Goal: Navigation & Orientation: Find specific page/section

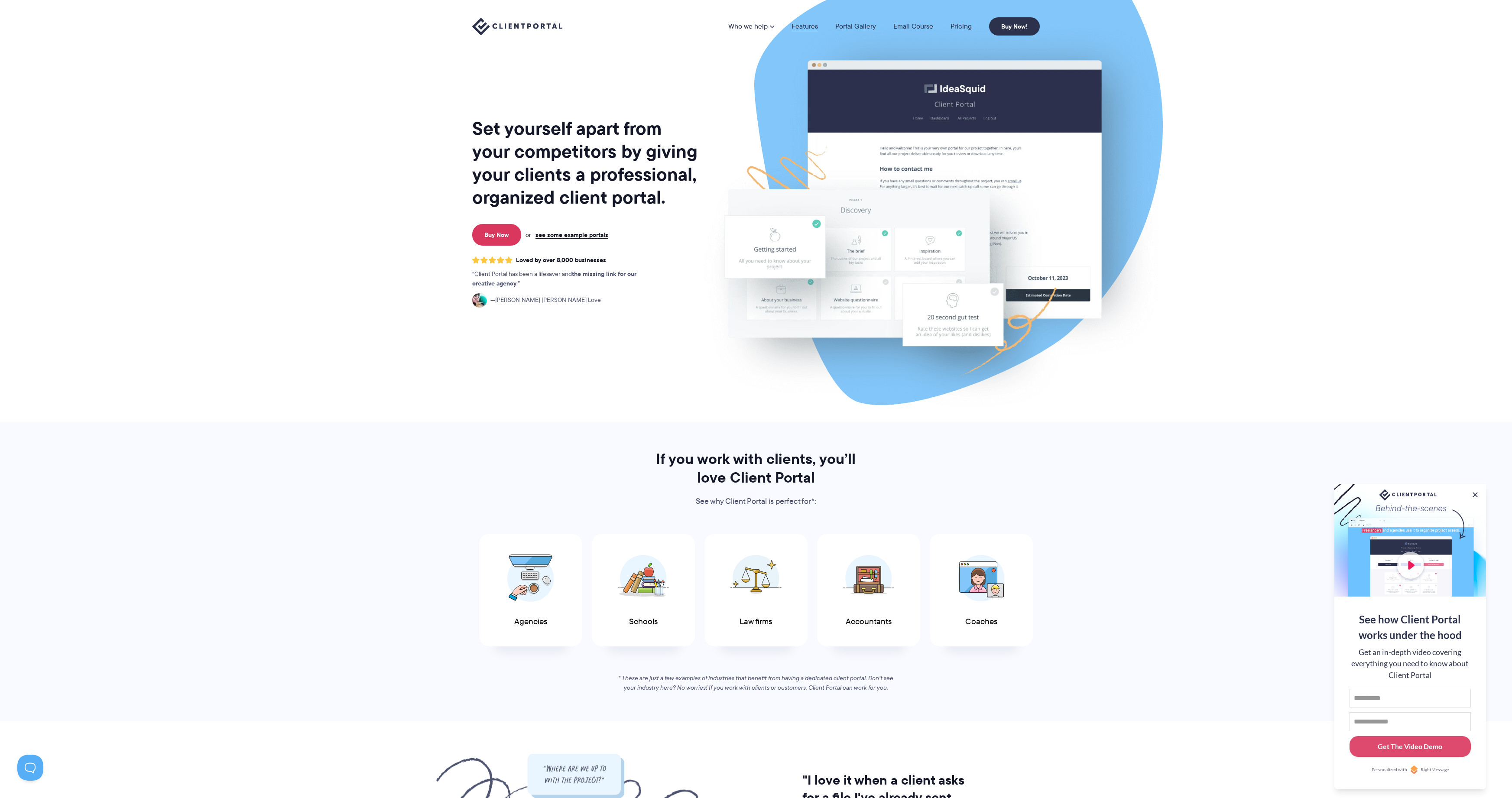
click at [810, 26] on link "Features" at bounding box center [805, 26] width 26 height 7
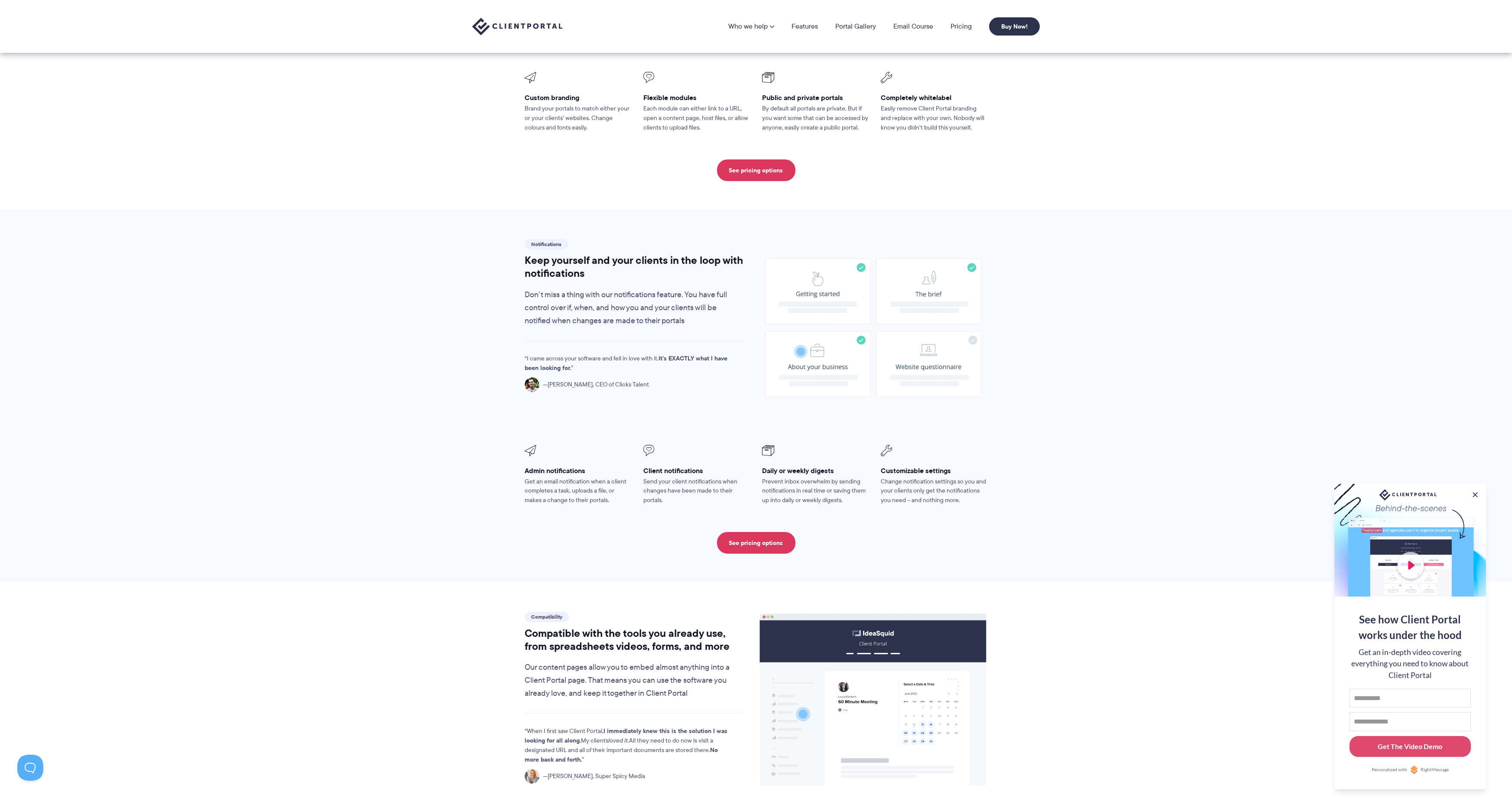
scroll to position [216, 0]
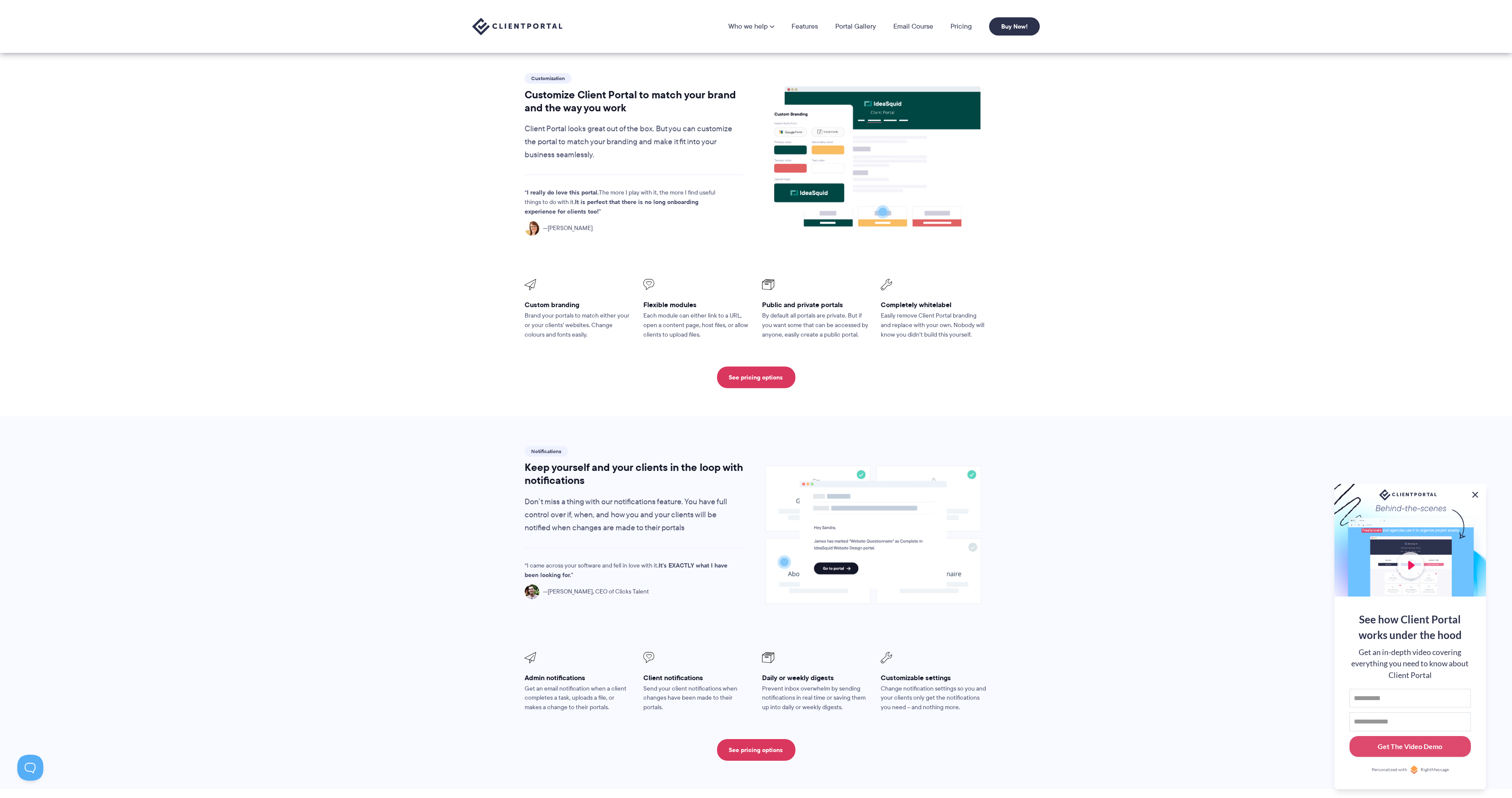
click at [1476, 495] on button at bounding box center [1475, 494] width 10 height 10
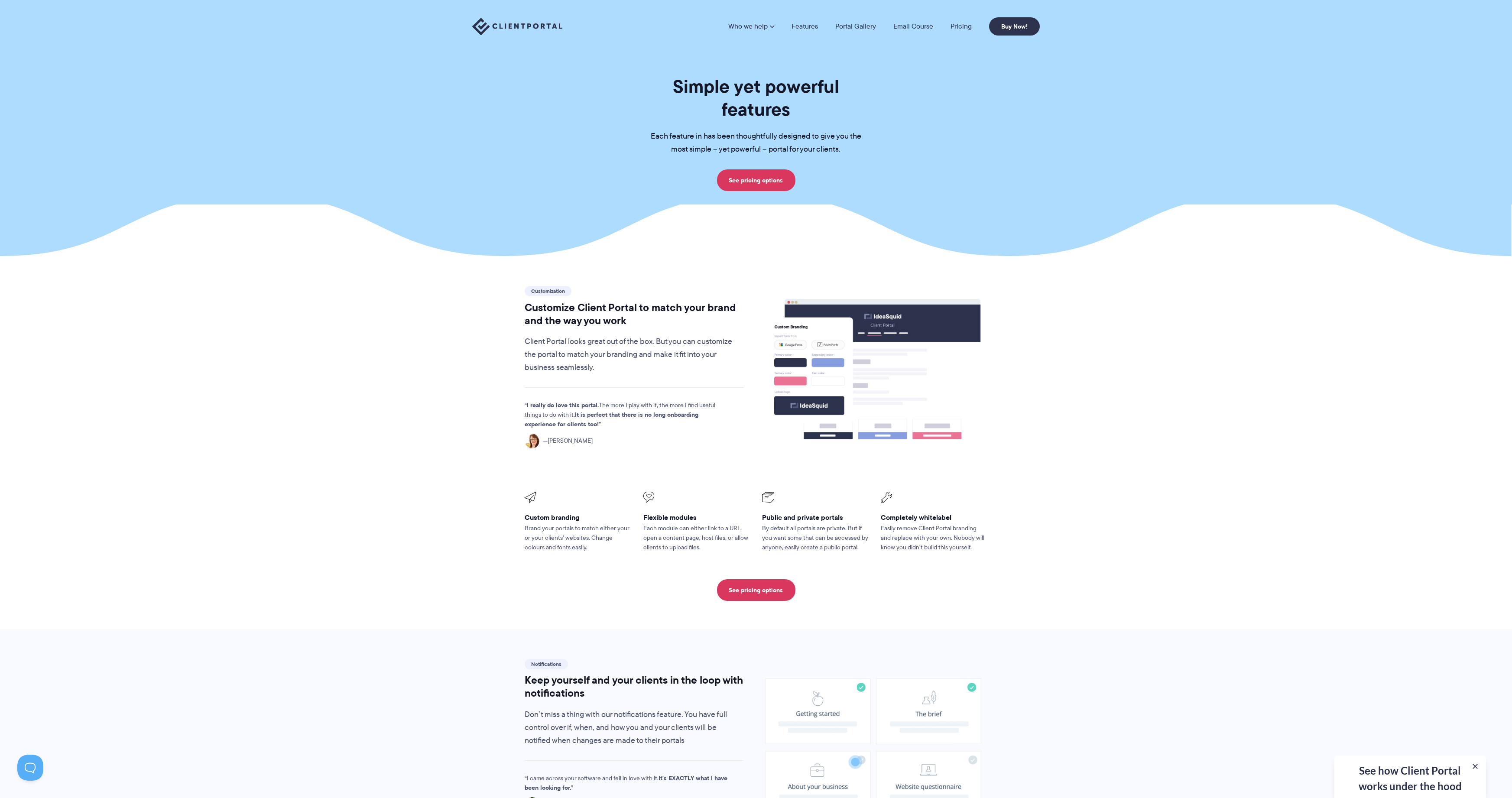
scroll to position [0, 0]
